Goal: Task Accomplishment & Management: Manage account settings

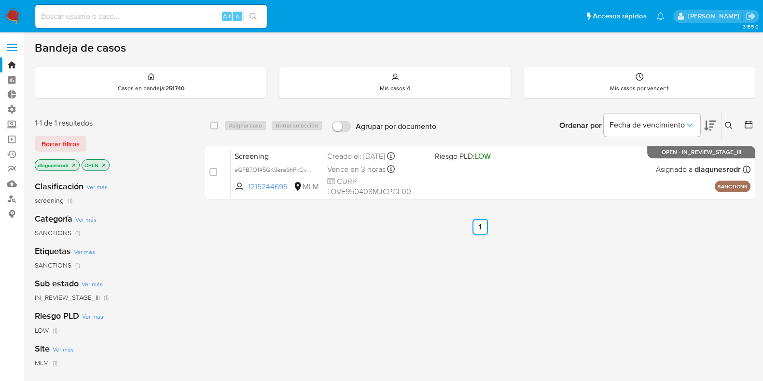
click at [731, 127] on icon at bounding box center [728, 125] width 7 height 7
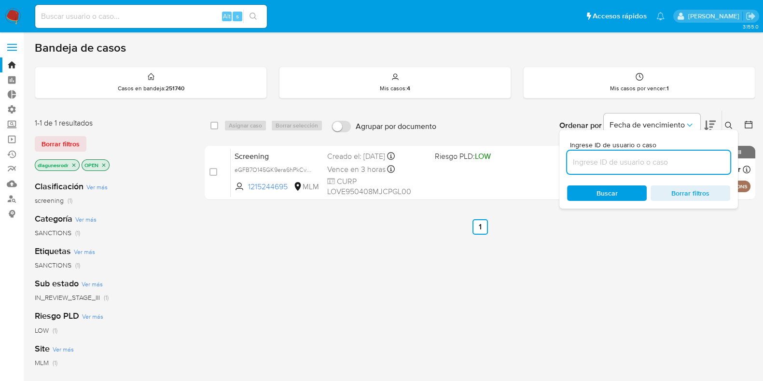
click at [681, 162] on input at bounding box center [648, 162] width 163 height 13
type input "sR5NsMpUkfmEVsaqXnTvtyTw"
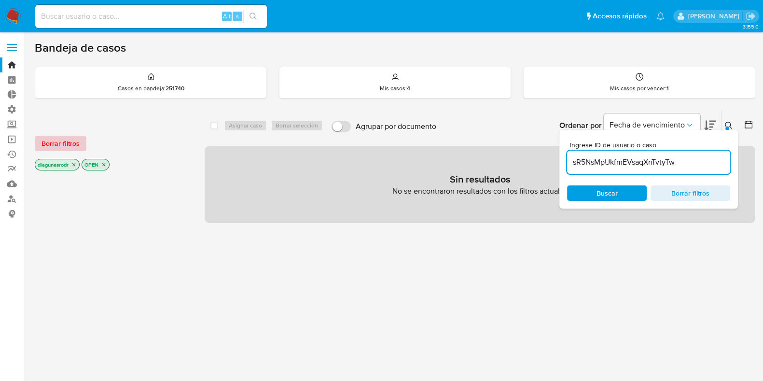
click at [70, 140] on span "Borrar filtros" at bounding box center [60, 144] width 38 height 14
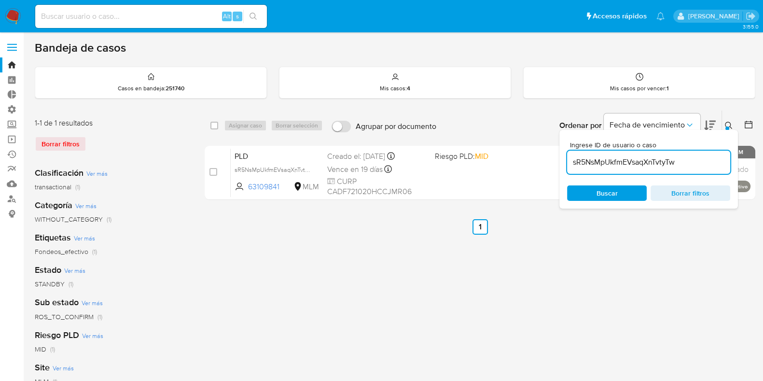
click at [588, 258] on div "select-all-cases-checkbox Asignar caso Borrar selección Agrupar por documento O…" at bounding box center [480, 322] width 550 height 424
click at [729, 122] on icon at bounding box center [728, 125] width 7 height 7
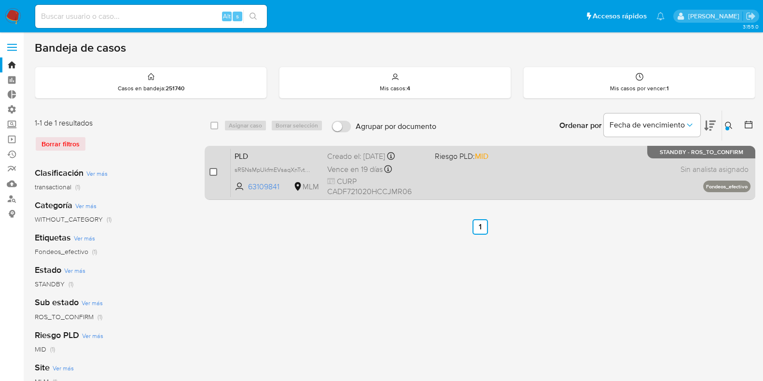
click at [213, 171] on input "checkbox" at bounding box center [213, 172] width 8 height 8
checkbox input "true"
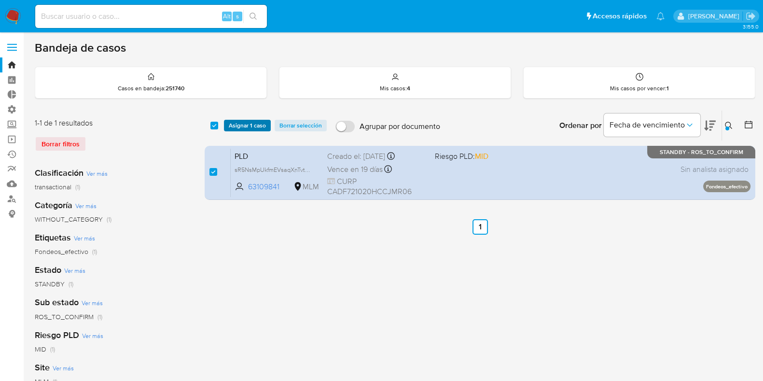
click at [260, 126] on span "Asignar 1 caso" at bounding box center [247, 126] width 37 height 10
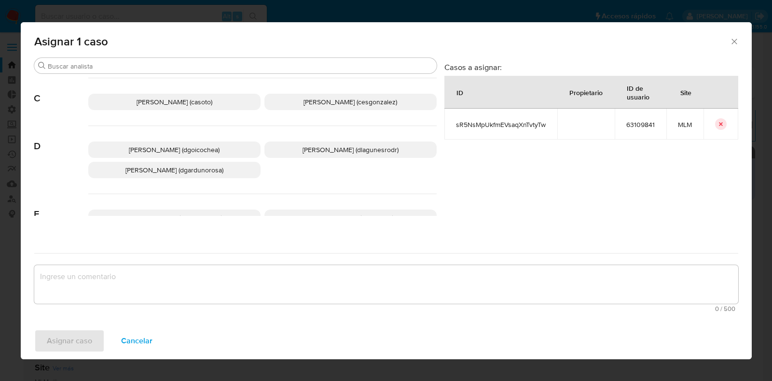
scroll to position [113, 0]
click at [317, 148] on span "Daniela Rosa Lagunes (dlagunesrodr)" at bounding box center [350, 148] width 96 height 10
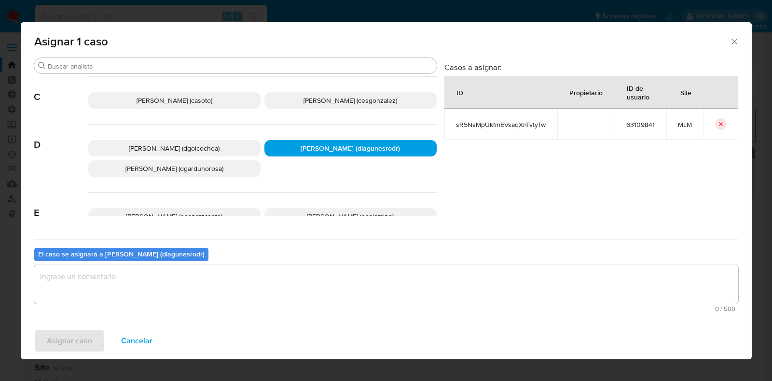
click at [241, 283] on textarea "assign-modal" at bounding box center [386, 284] width 704 height 39
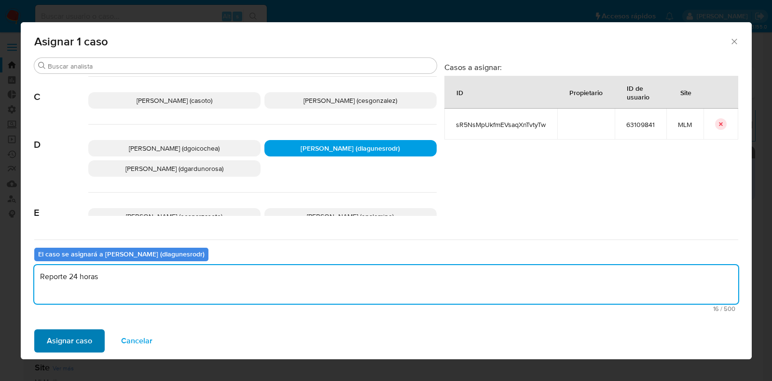
type textarea "Reporte 24 horas"
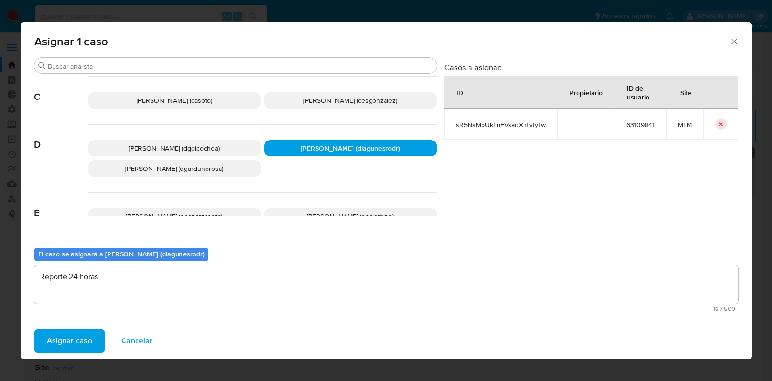
click at [52, 345] on span "Asignar caso" at bounding box center [69, 340] width 45 height 21
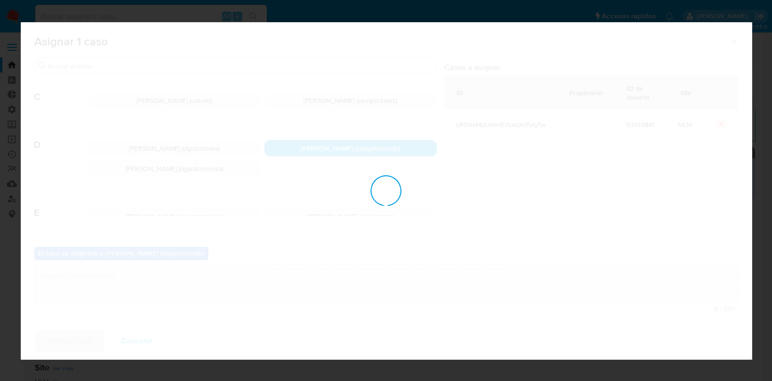
checkbox input "false"
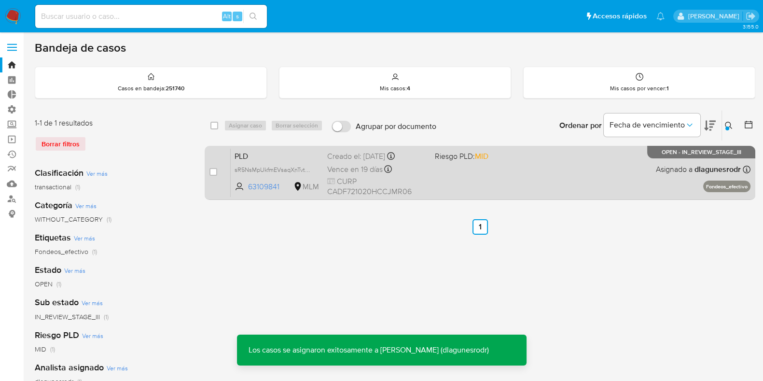
click at [280, 155] on span "PLD" at bounding box center [276, 155] width 85 height 13
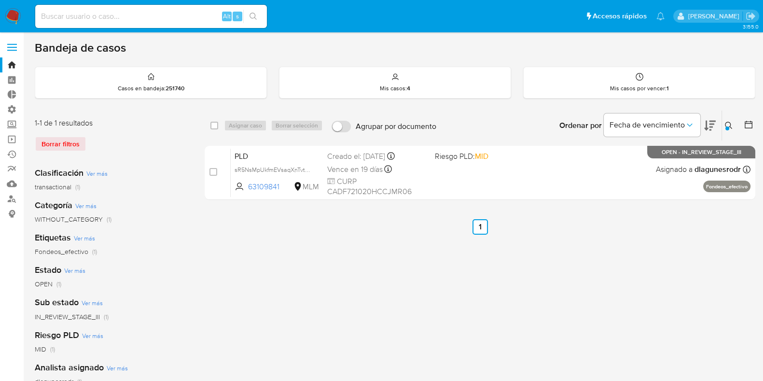
click at [730, 127] on icon at bounding box center [729, 126] width 8 height 8
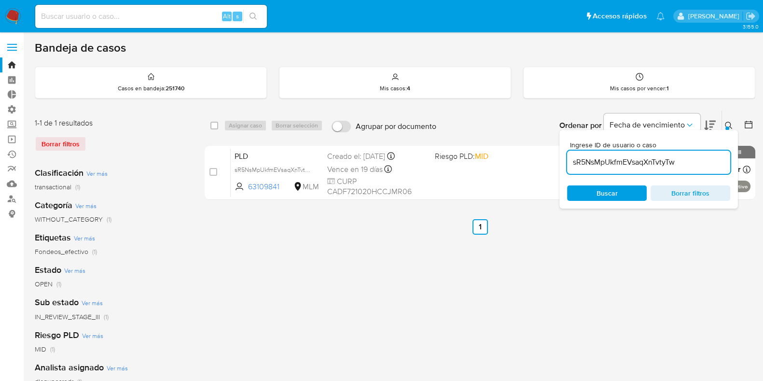
click at [629, 162] on input "sR5NsMpUkfmEVsaqXnTvtyTw" at bounding box center [648, 162] width 163 height 13
type input "RDQlgE7f7eezoT36avyP2iNp"
click at [728, 124] on icon at bounding box center [729, 126] width 8 height 8
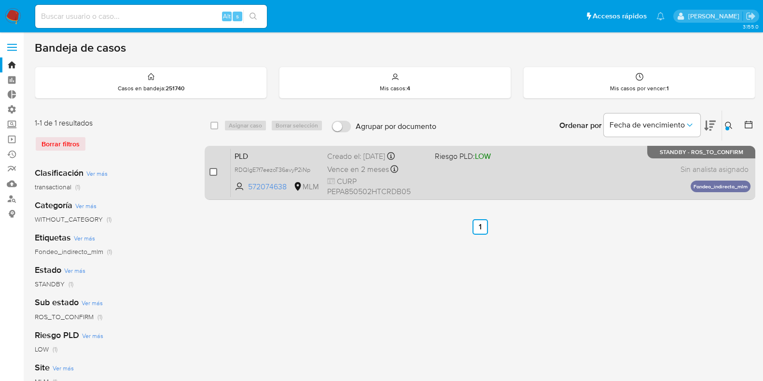
click at [210, 173] on input "checkbox" at bounding box center [213, 172] width 8 height 8
checkbox input "true"
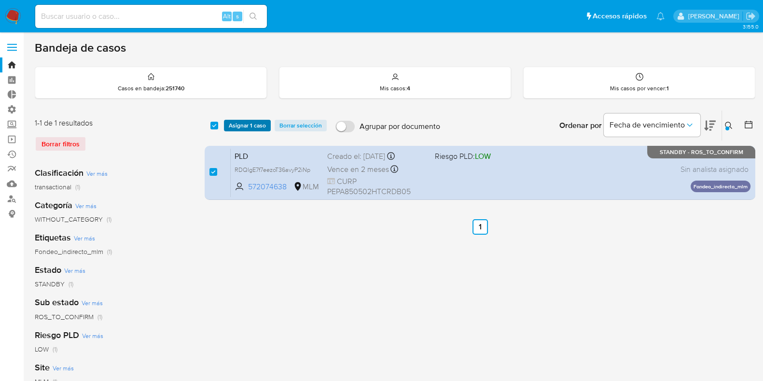
click at [251, 126] on span "Asignar 1 caso" at bounding box center [247, 126] width 37 height 10
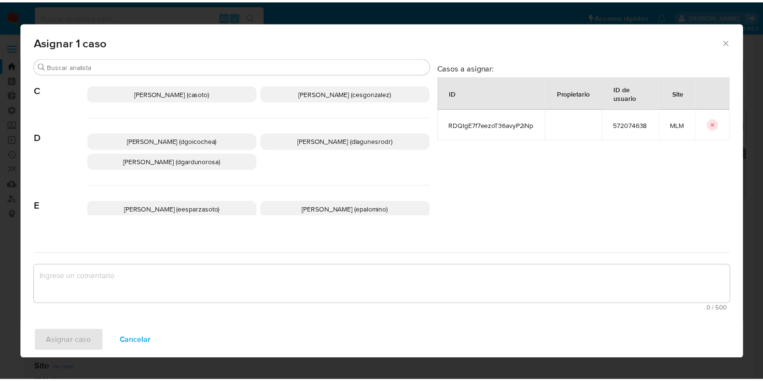
scroll to position [123, 0]
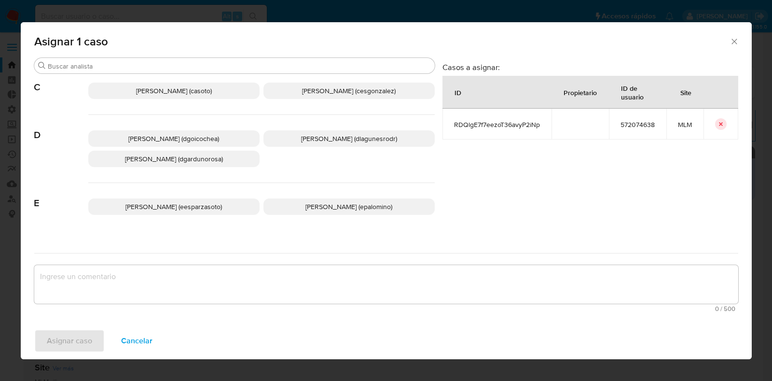
click at [301, 138] on span "Daniela Rosa Lagunes (dlagunesrodr)" at bounding box center [349, 139] width 96 height 10
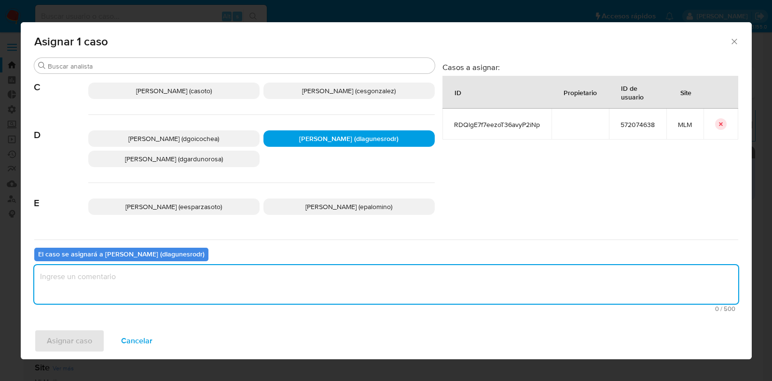
click at [262, 283] on textarea "assign-modal" at bounding box center [386, 284] width 704 height 39
type textarea "Reporte 24 horas"
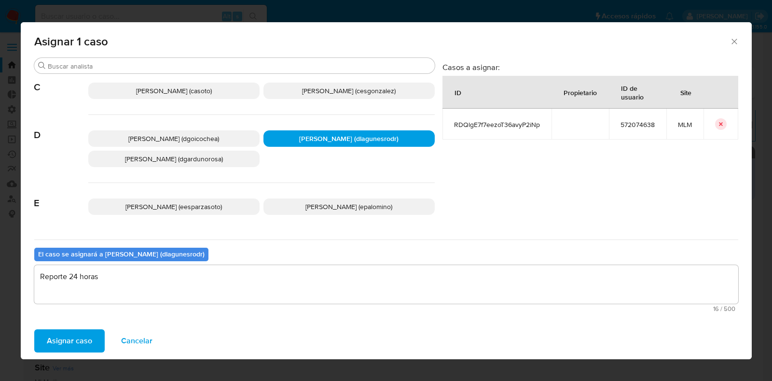
click at [73, 339] on span "Asignar caso" at bounding box center [69, 340] width 45 height 21
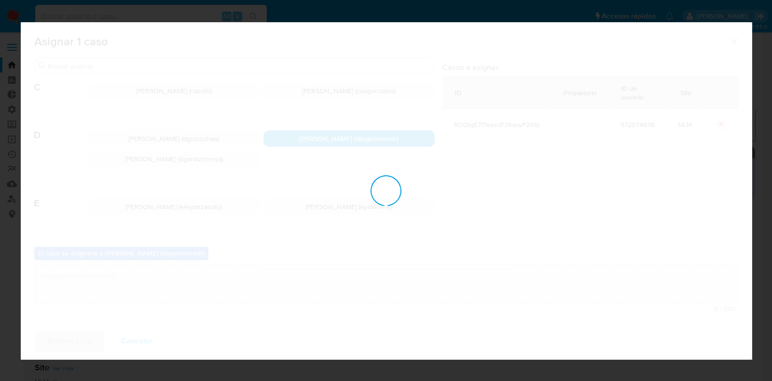
checkbox input "false"
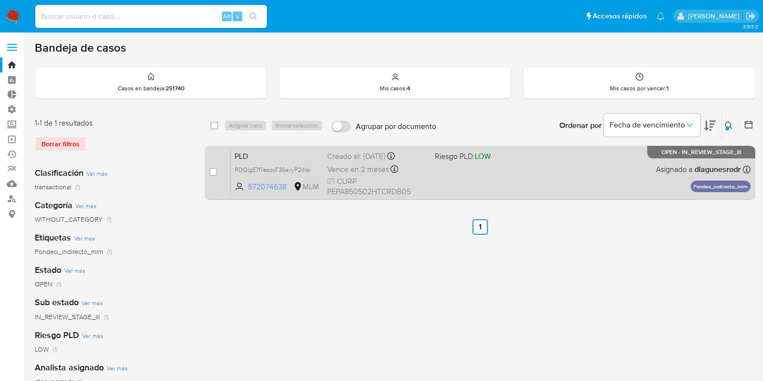
click at [277, 156] on span "PLD" at bounding box center [276, 155] width 85 height 13
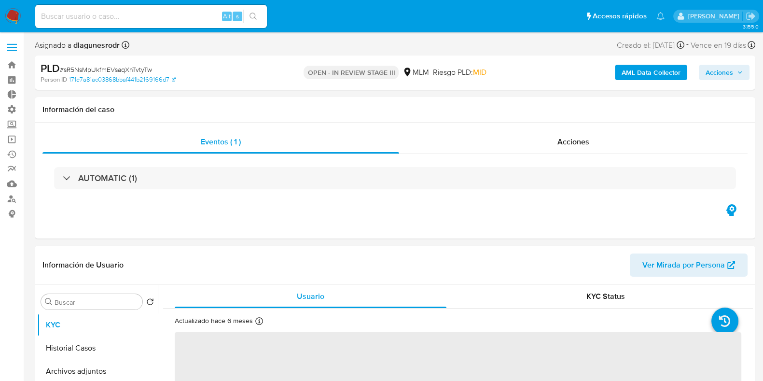
click at [740, 69] on span "Acciones" at bounding box center [723, 73] width 37 height 14
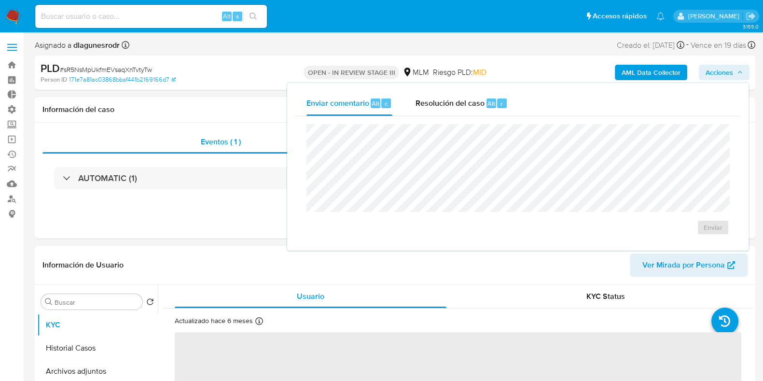
select select "10"
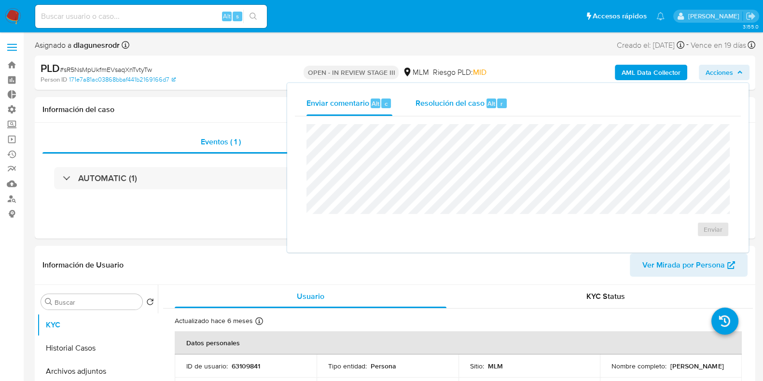
click at [470, 105] on span "Resolución del caso" at bounding box center [449, 102] width 69 height 11
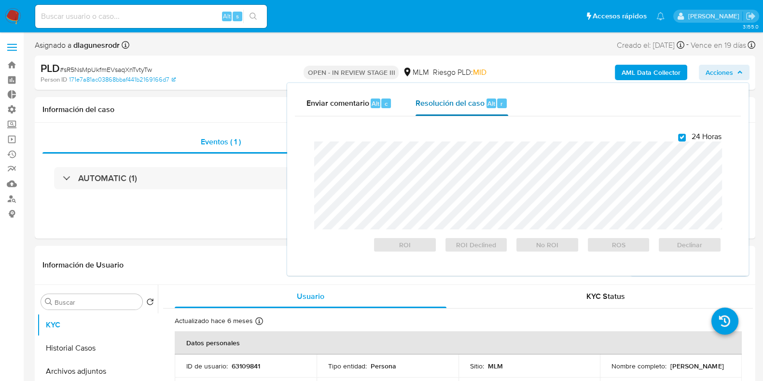
checkbox input "true"
click at [254, 134] on div "Eventos ( 1 )" at bounding box center [220, 141] width 357 height 23
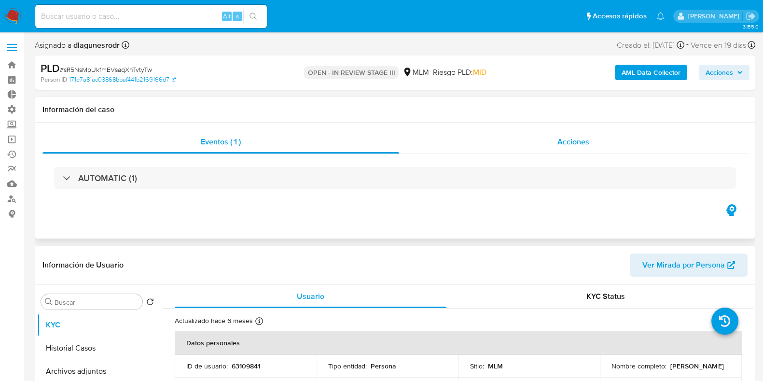
click at [560, 144] on span "Acciones" at bounding box center [573, 141] width 32 height 11
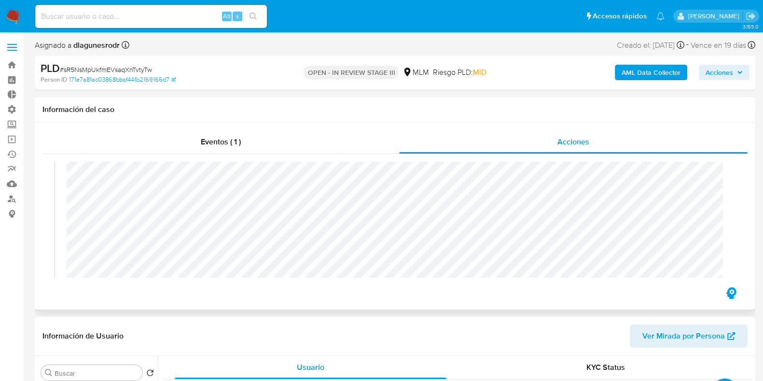
scroll to position [325, 0]
click at [725, 77] on span "Acciones" at bounding box center [718, 72] width 27 height 15
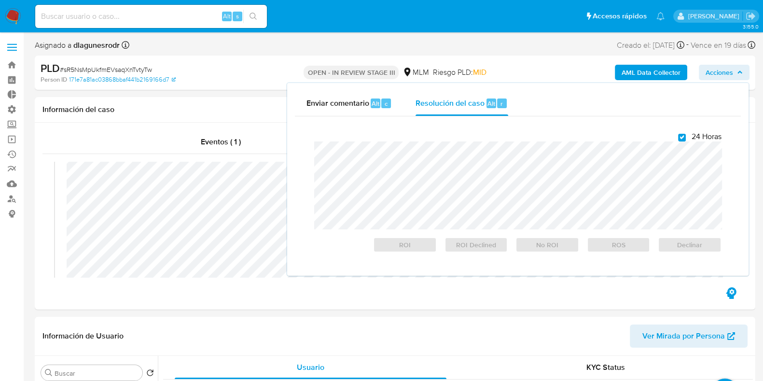
checkbox input "true"
click at [455, 98] on span "Resolución del caso" at bounding box center [449, 102] width 69 height 11
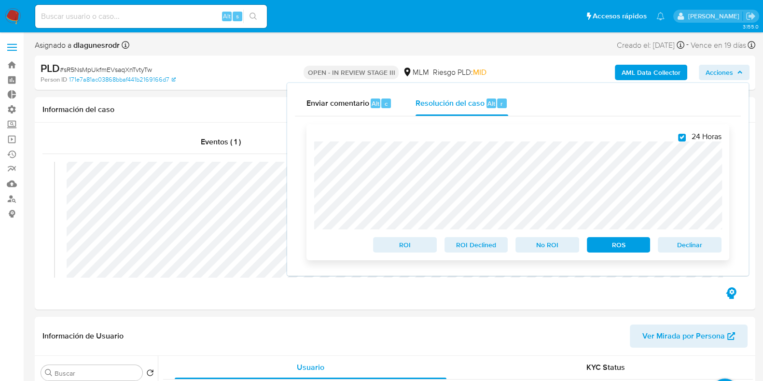
click at [606, 248] on span "ROS" at bounding box center [618, 245] width 50 height 14
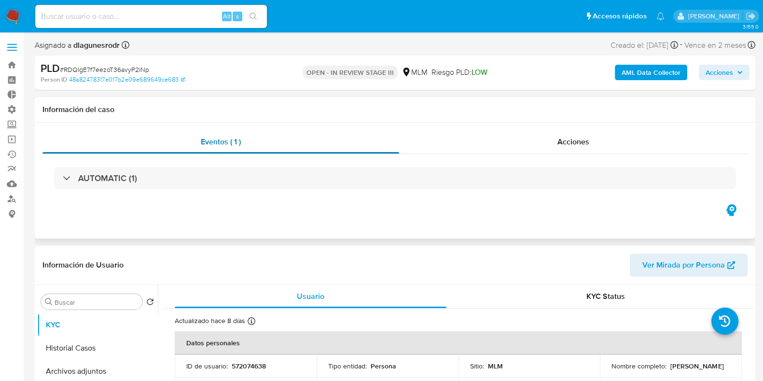
select select "10"
click at [591, 136] on div "Acciones" at bounding box center [573, 141] width 348 height 23
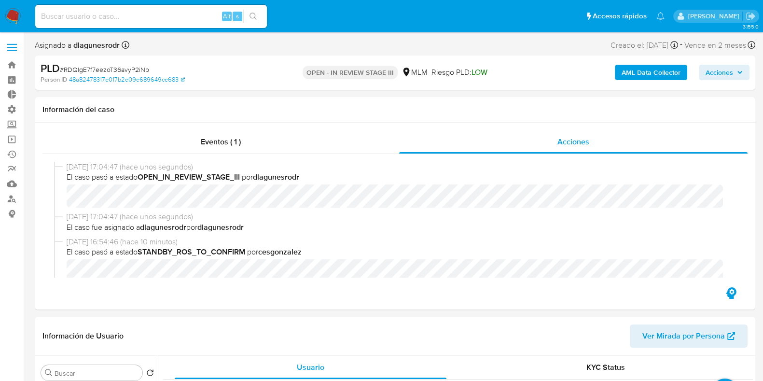
click at [719, 74] on span "Acciones" at bounding box center [718, 72] width 27 height 15
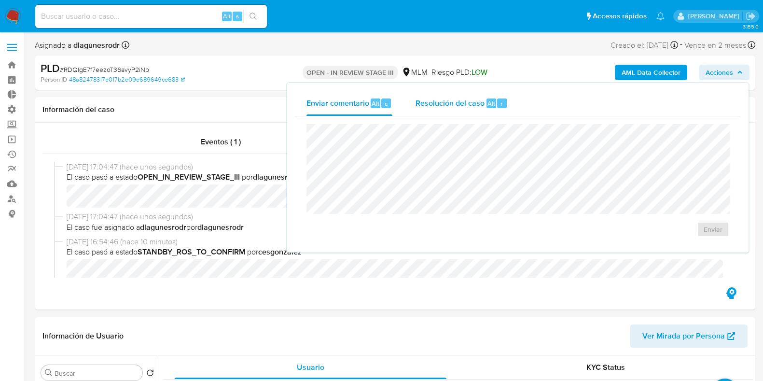
click at [490, 103] on span "Alt" at bounding box center [491, 103] width 8 height 9
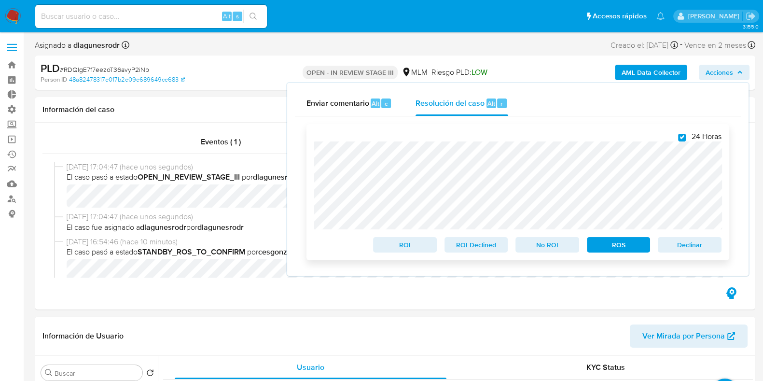
click at [612, 247] on span "ROS" at bounding box center [618, 245] width 50 height 14
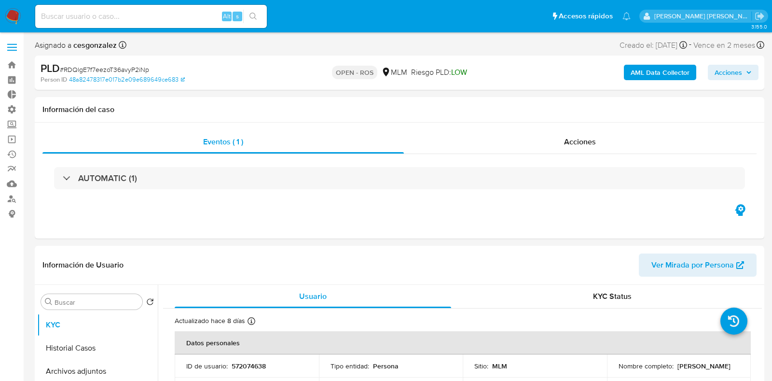
select select "10"
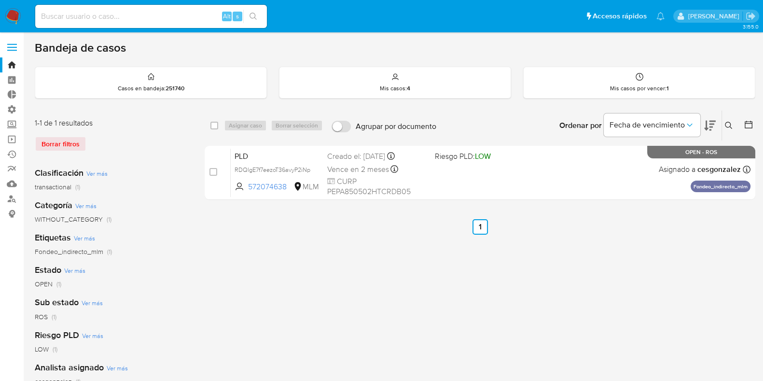
click at [728, 120] on button at bounding box center [730, 126] width 16 height 12
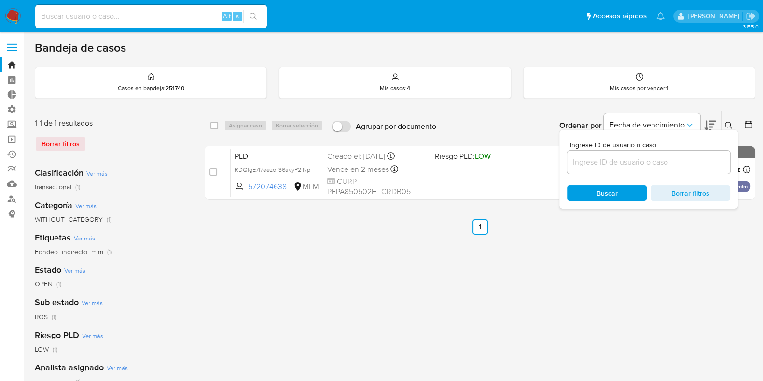
drag, startPoint x: 633, startPoint y: 163, endPoint x: 621, endPoint y: 157, distance: 13.6
click at [633, 163] on input at bounding box center [648, 162] width 163 height 13
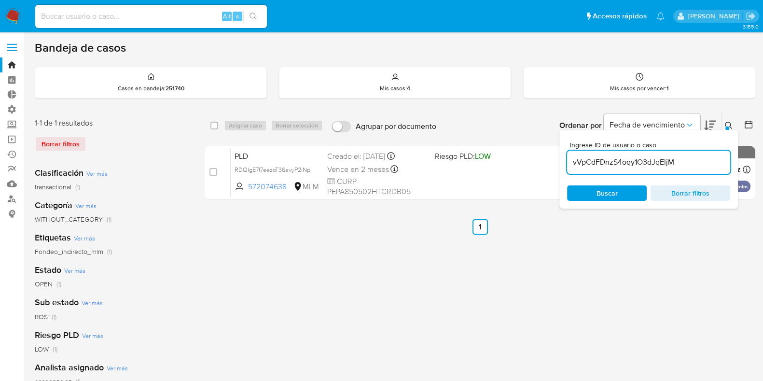
type input "vVpCdFDnzS4oqy1O3dJqEljM"
click at [612, 191] on span "Buscar" at bounding box center [606, 192] width 21 height 15
drag, startPoint x: 729, startPoint y: 124, endPoint x: 722, endPoint y: 120, distance: 8.2
click at [729, 124] on icon at bounding box center [729, 126] width 8 height 8
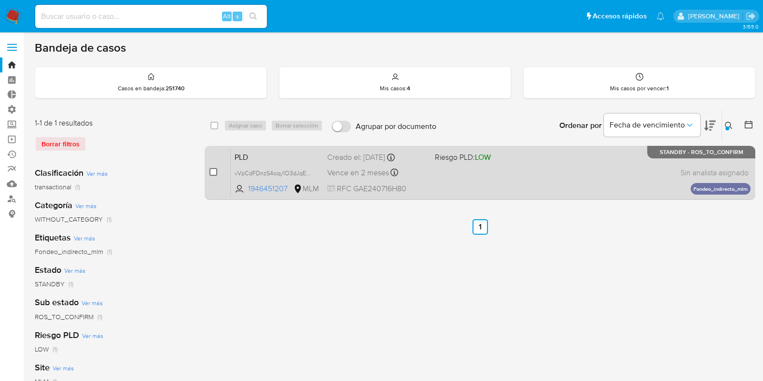
click at [212, 171] on input "checkbox" at bounding box center [213, 172] width 8 height 8
checkbox input "true"
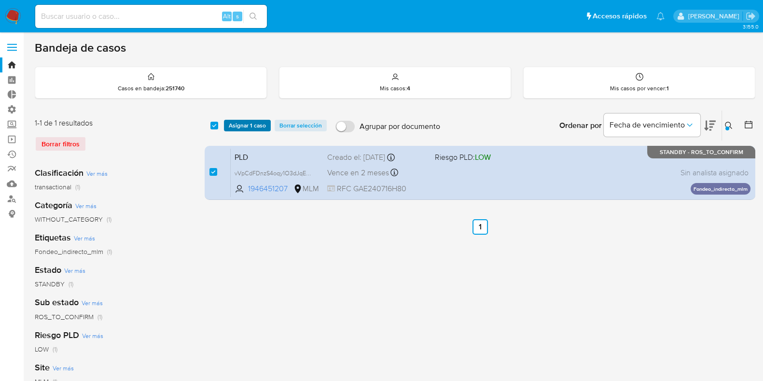
click at [241, 121] on span "Asignar 1 caso" at bounding box center [247, 126] width 37 height 10
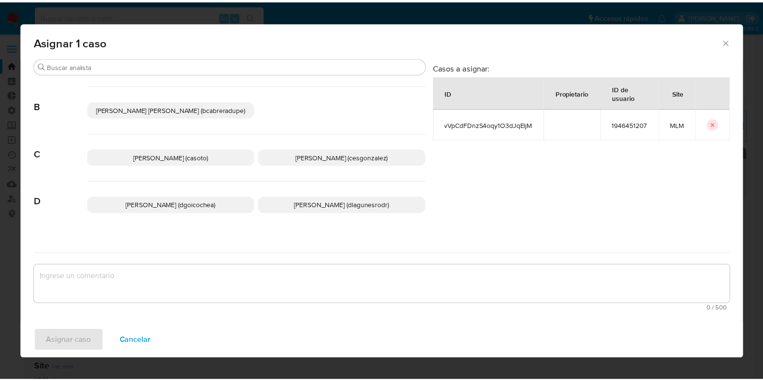
scroll to position [120, 0]
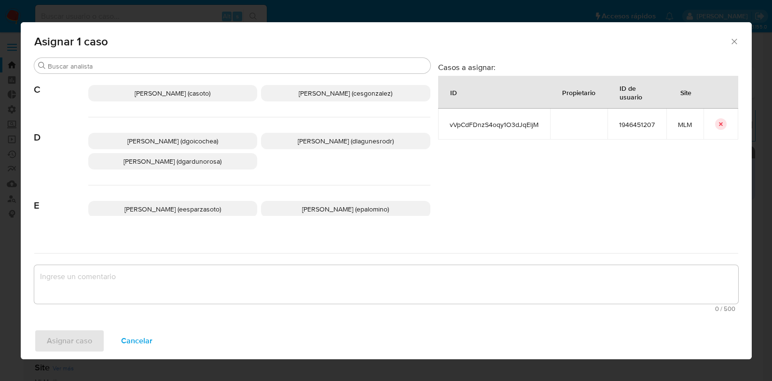
click at [313, 140] on span "Daniela Rosa Lagunes (dlagunesrodr)" at bounding box center [346, 141] width 96 height 10
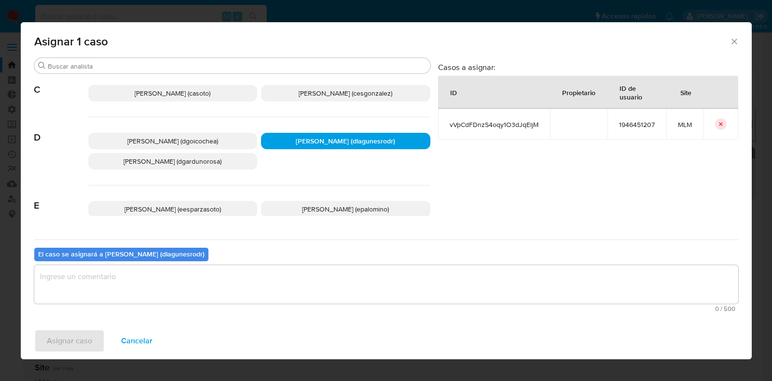
click at [183, 288] on textarea "assign-modal" at bounding box center [386, 284] width 704 height 39
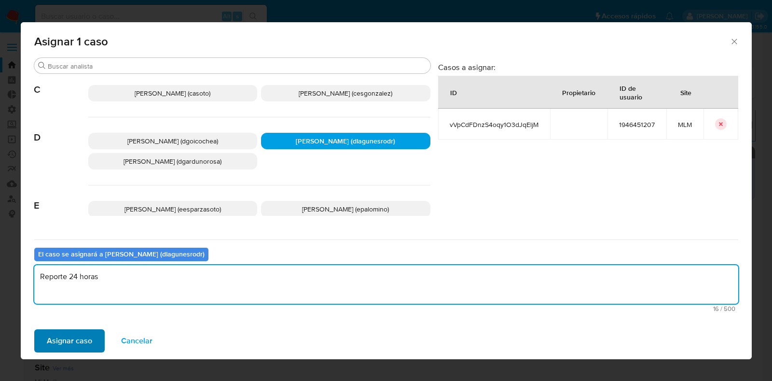
type textarea "Reporte 24 horas"
click at [84, 341] on span "Asignar caso" at bounding box center [69, 340] width 45 height 21
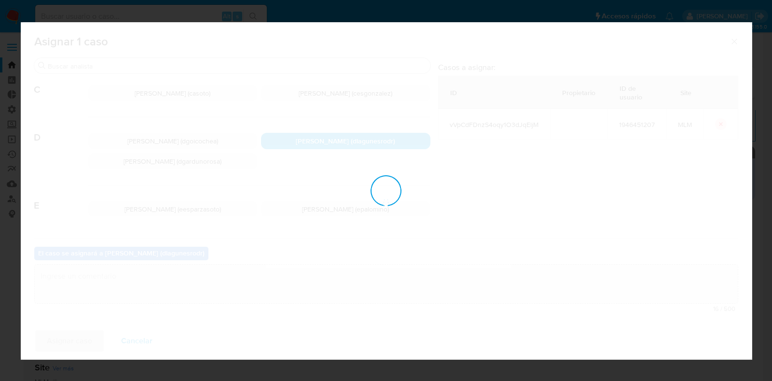
checkbox input "false"
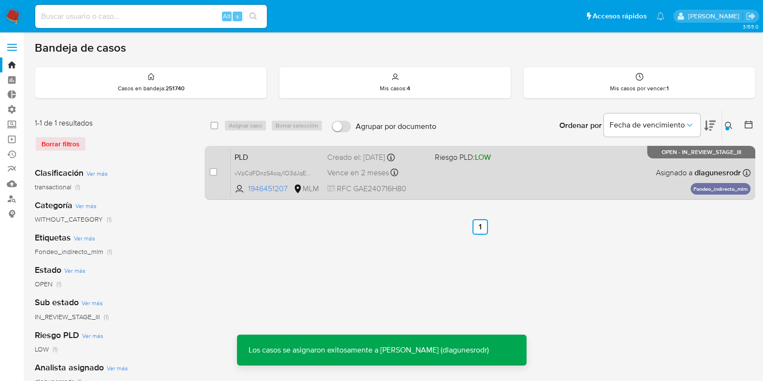
click at [294, 162] on div "PLD vVpCdFDnzS4oqy1O3dJqEljM 1946451207 MLM Riesgo PLD: LOW Creado el: 12/08/20…" at bounding box center [491, 172] width 520 height 49
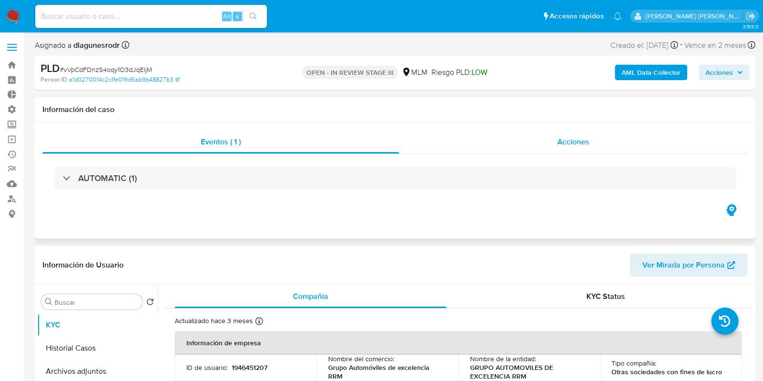
select select "10"
click at [537, 146] on div "Acciones" at bounding box center [573, 141] width 348 height 23
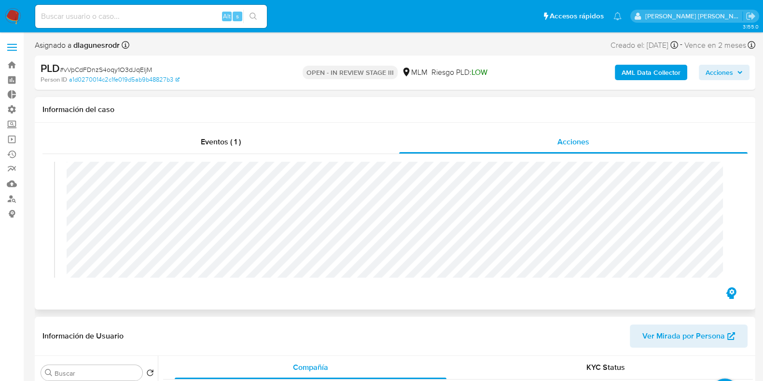
scroll to position [302, 0]
click at [729, 72] on span "Acciones" at bounding box center [718, 72] width 27 height 15
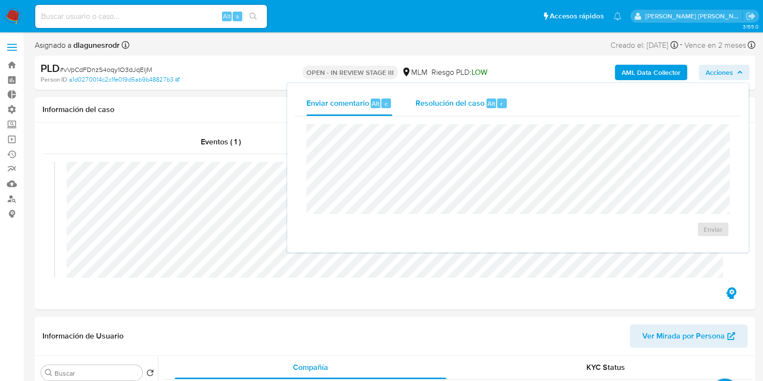
click at [448, 104] on span "Resolución del caso" at bounding box center [449, 102] width 69 height 11
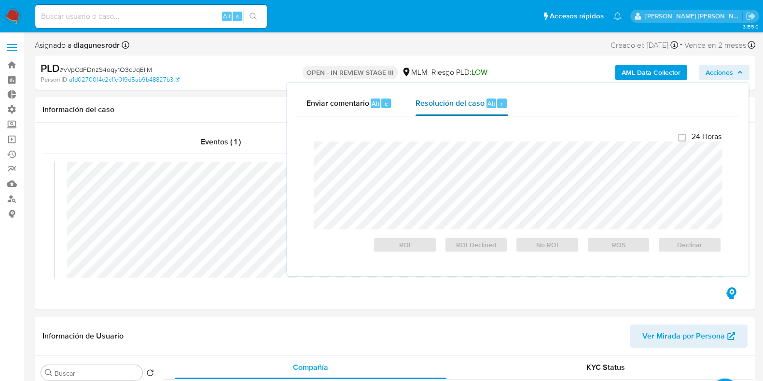
checkbox input "true"
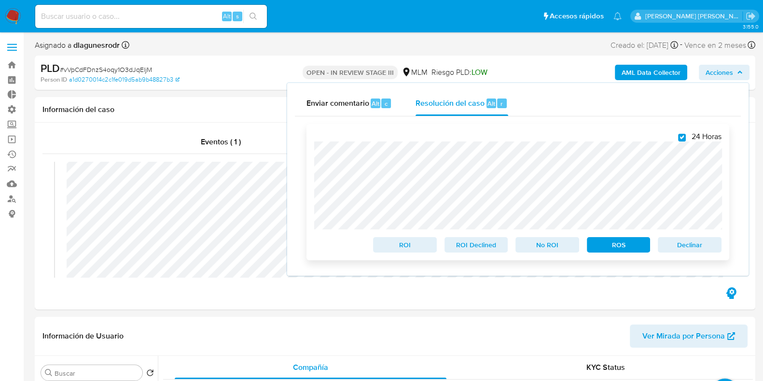
click at [613, 242] on span "ROS" at bounding box center [618, 245] width 50 height 14
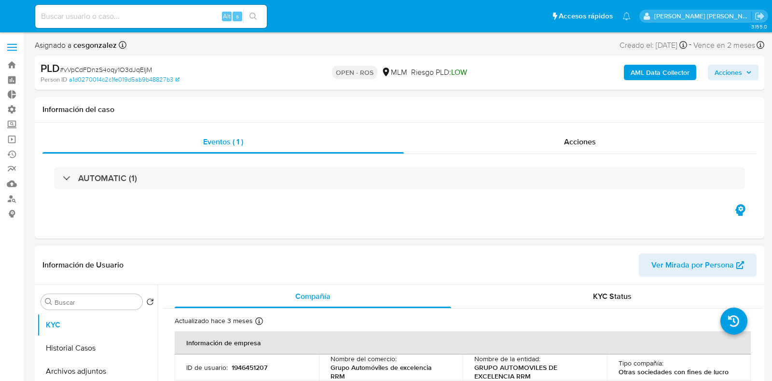
select select "10"
